Goal: Information Seeking & Learning: Stay updated

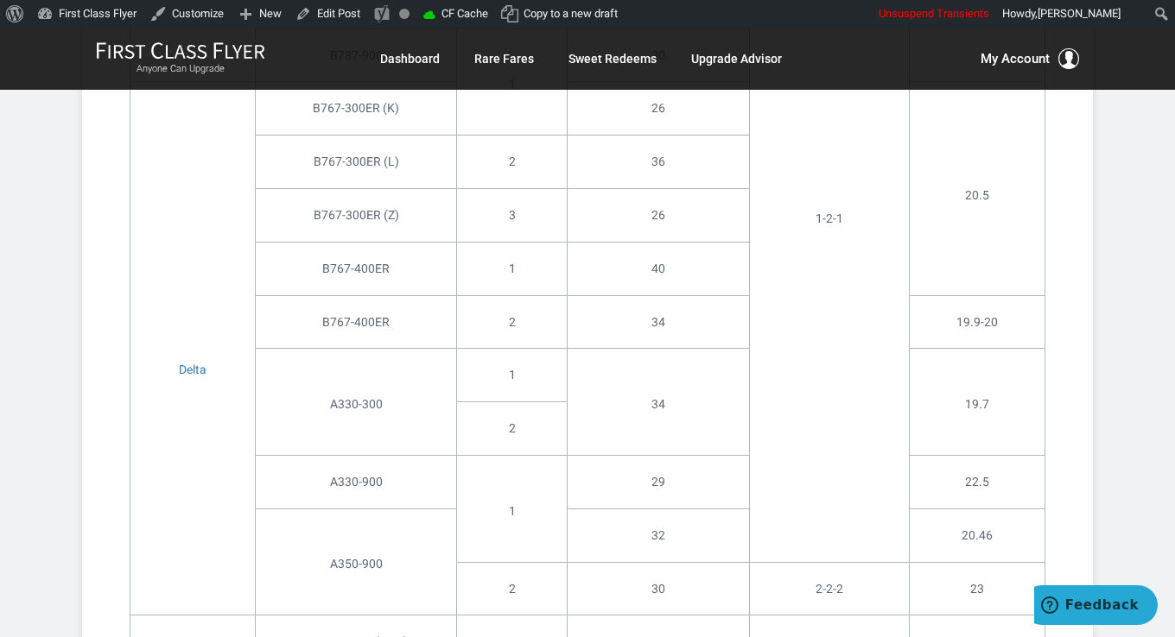
scroll to position [2936, 0]
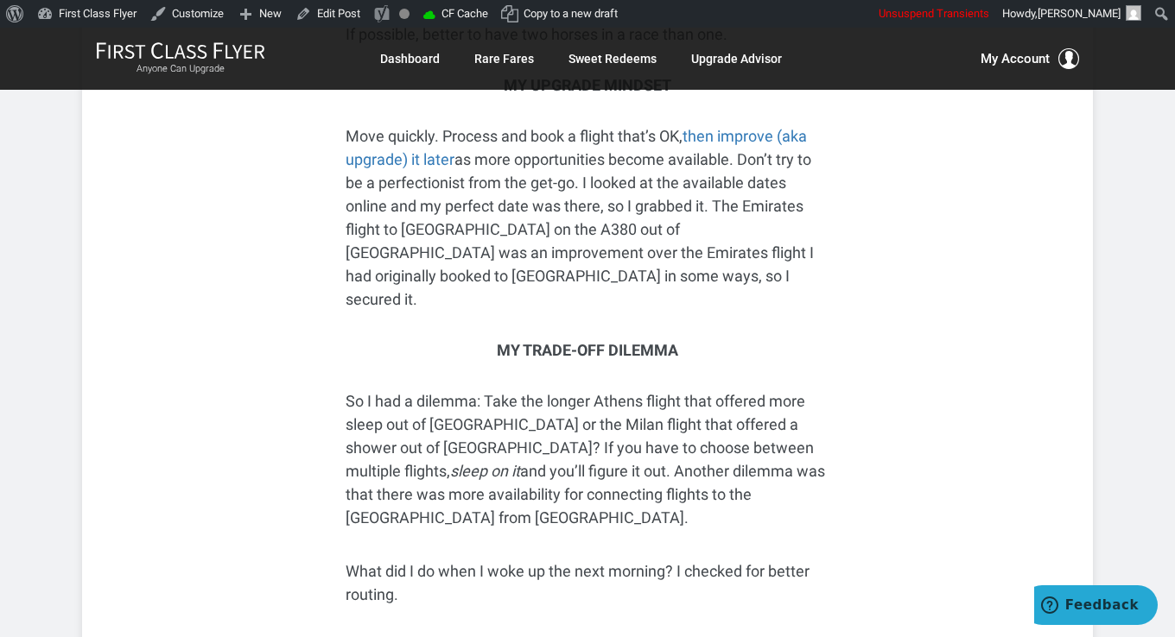
scroll to position [4145, 0]
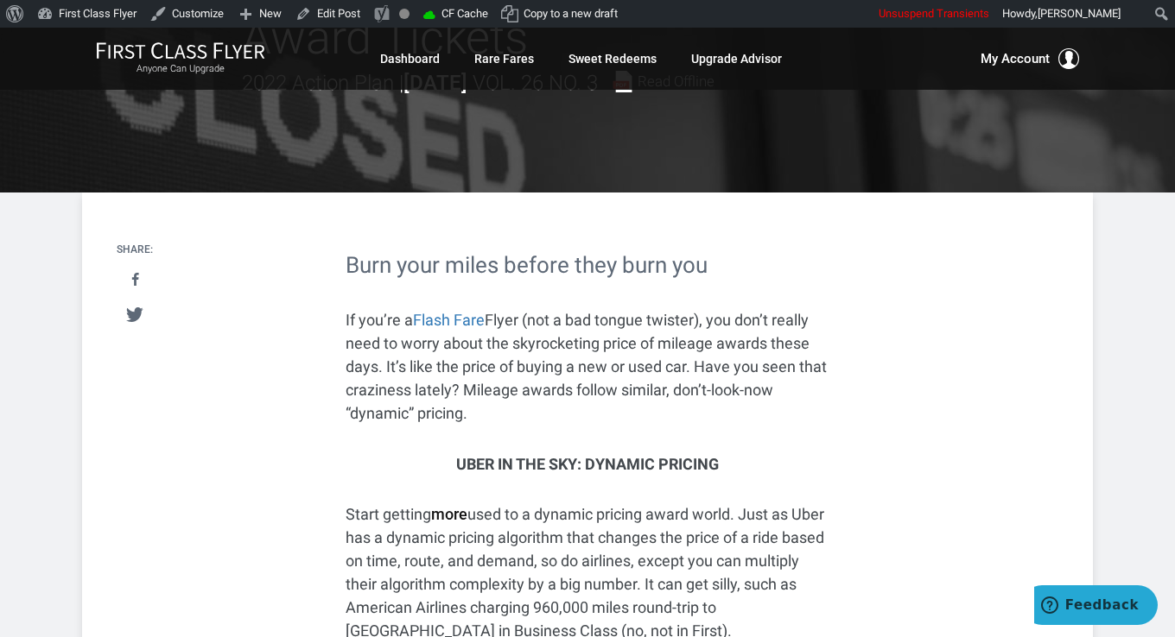
scroll to position [173, 0]
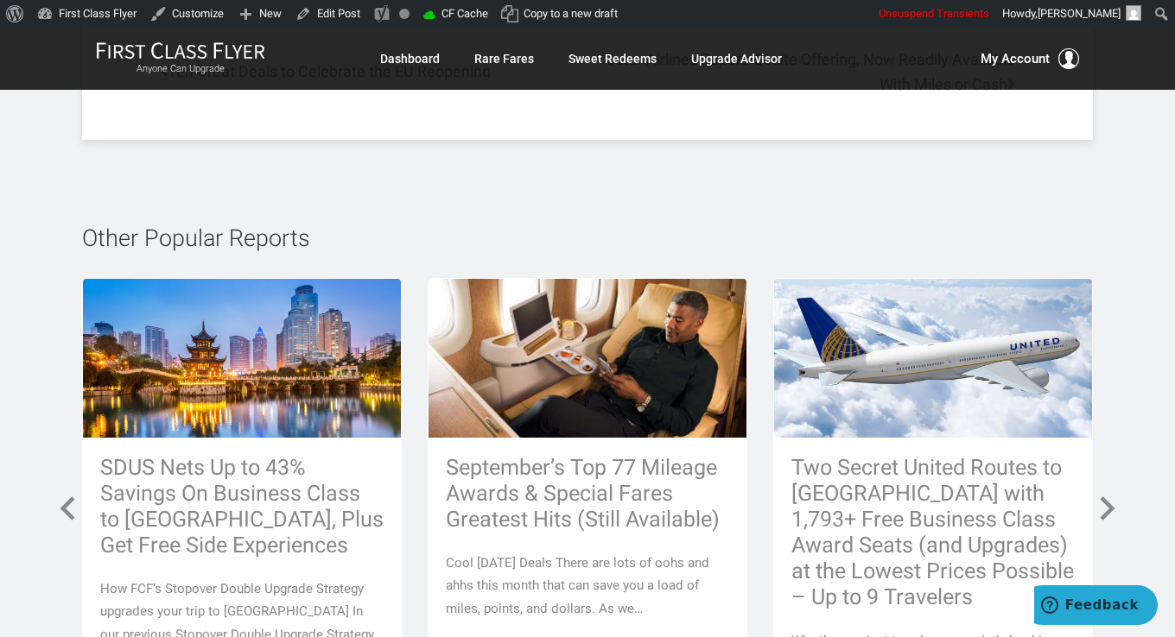
scroll to position [5441, 0]
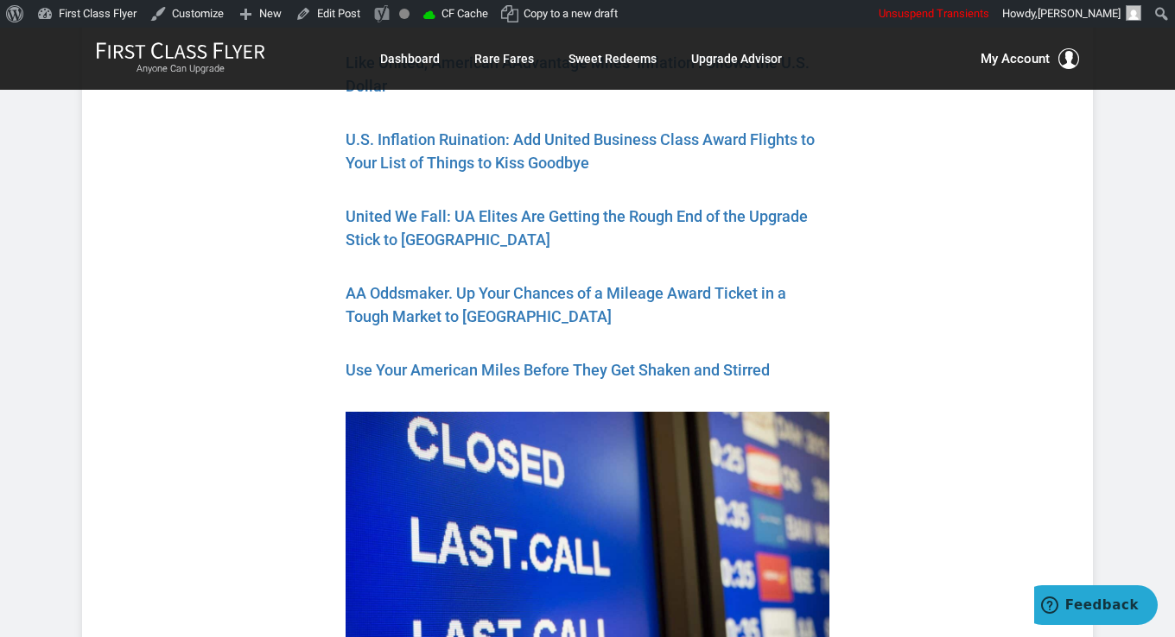
scroll to position [2764, 0]
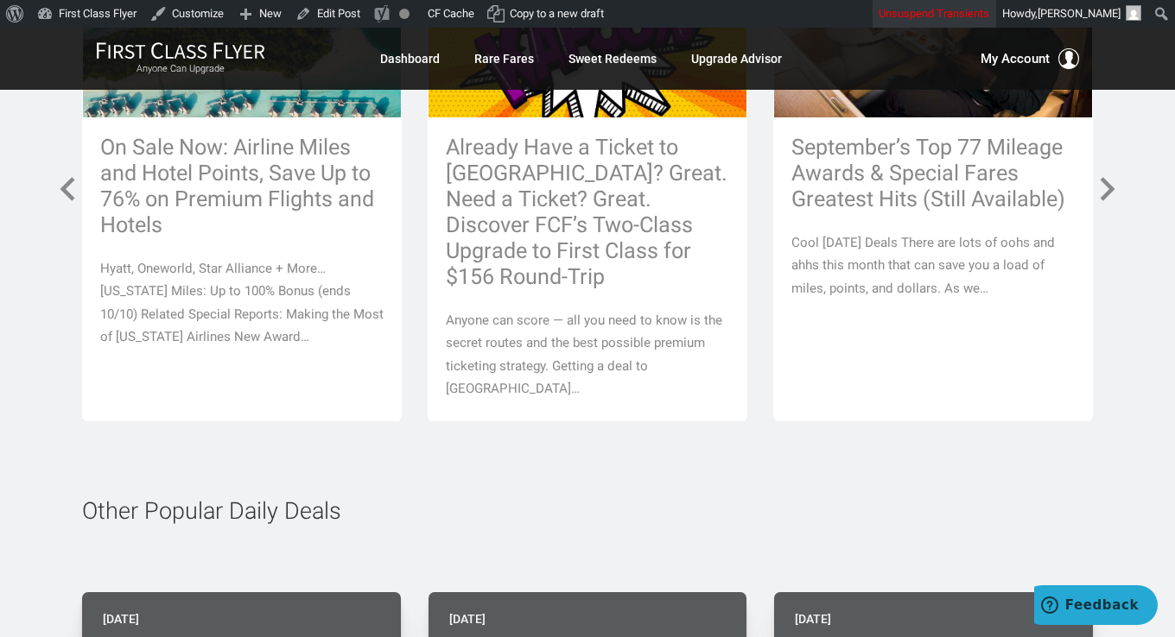
scroll to position [6132, 0]
